Goal: Information Seeking & Learning: Learn about a topic

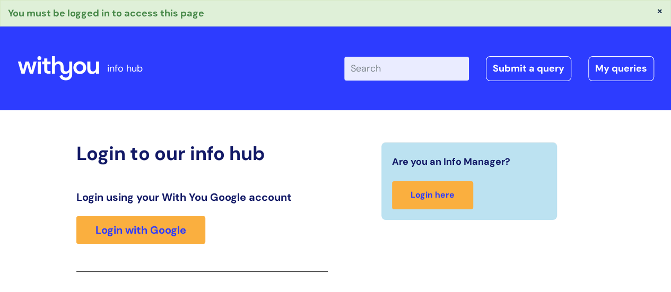
click at [658, 10] on button "×" at bounding box center [660, 11] width 6 height 10
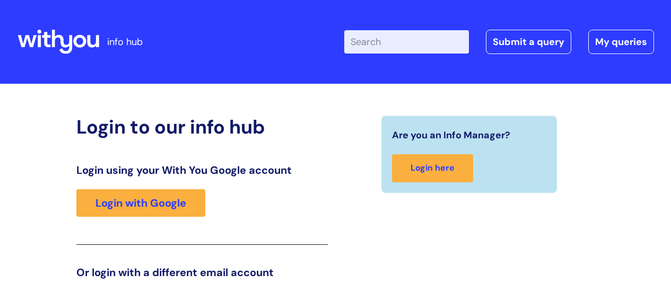
scroll to position [162, 0]
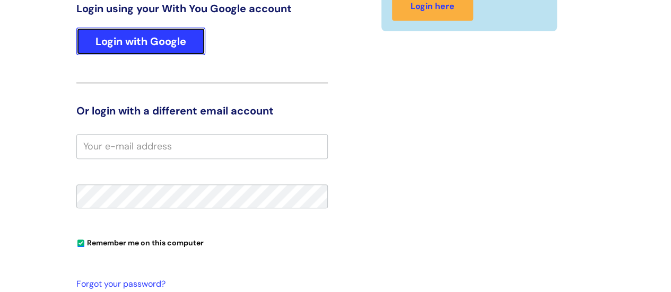
click at [150, 39] on link "Login with Google" at bounding box center [140, 42] width 129 height 28
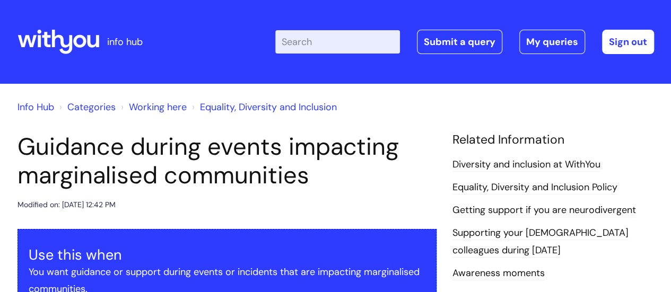
click at [29, 104] on link "Info Hub" at bounding box center [36, 107] width 37 height 13
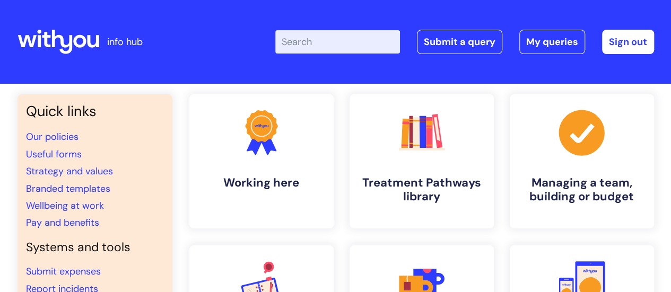
click at [321, 41] on input "Enter your search term here..." at bounding box center [337, 41] width 125 height 23
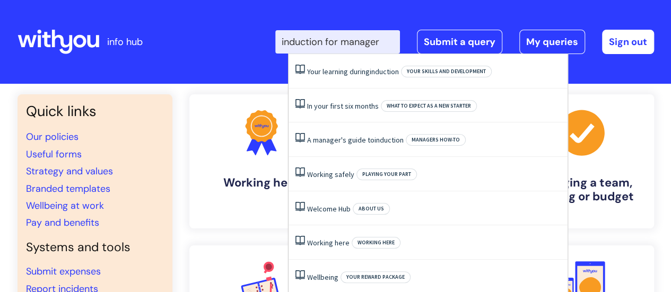
type input "induction for managers"
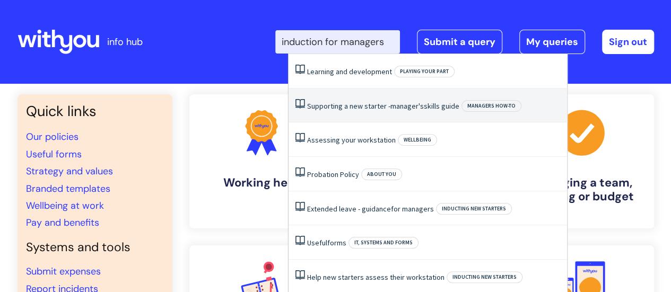
click at [416, 106] on span "manager's" at bounding box center [406, 106] width 33 height 10
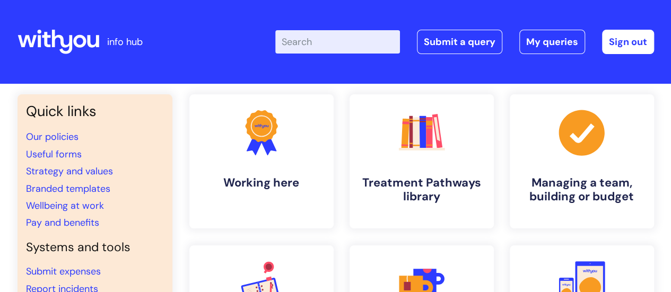
scroll to position [0, 0]
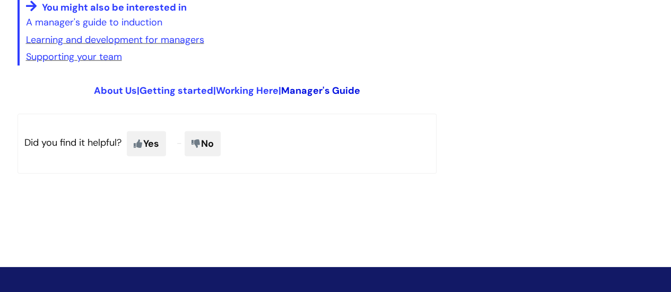
scroll to position [1114, 0]
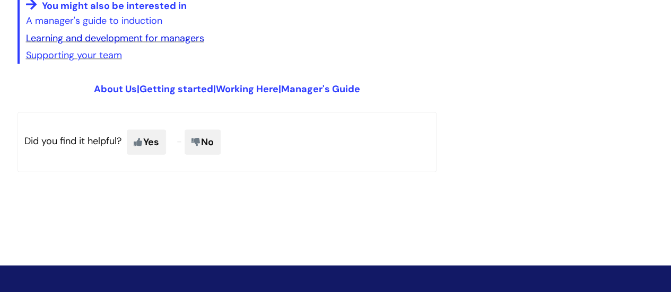
click at [189, 45] on link "Learning and development for managers" at bounding box center [115, 38] width 178 height 13
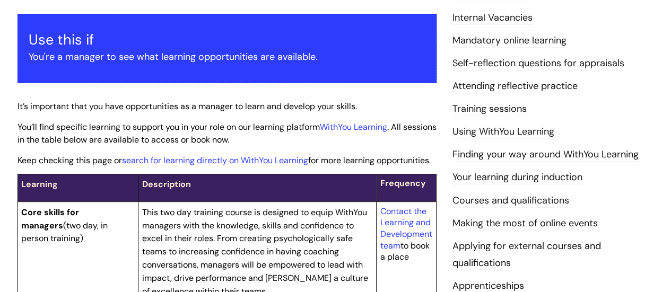
scroll to position [262, 0]
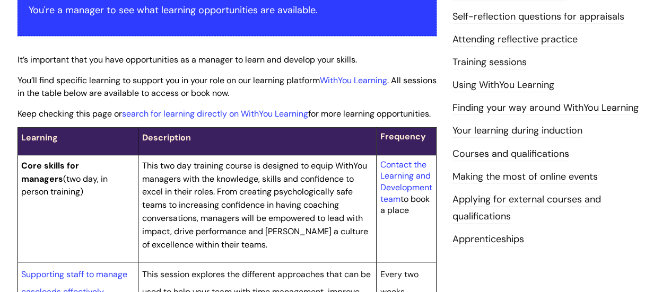
click at [527, 128] on link "Your learning during induction" at bounding box center [517, 131] width 130 height 14
